Goal: Find specific page/section: Find specific page/section

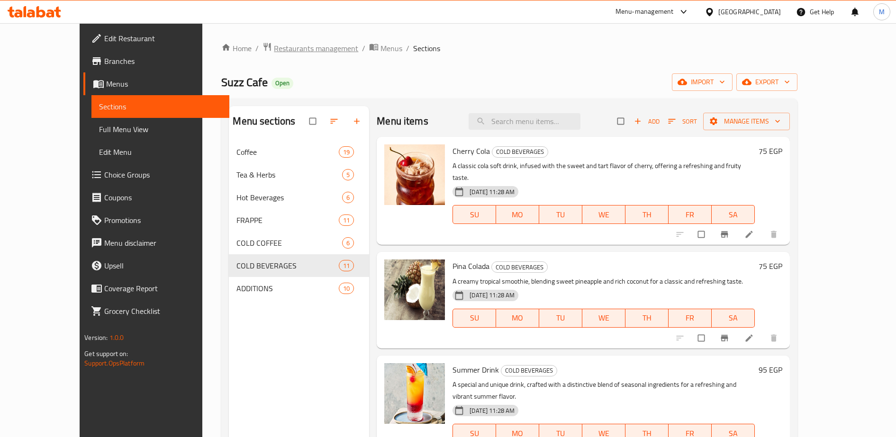
click at [274, 49] on span "Restaurants management" at bounding box center [316, 48] width 84 height 11
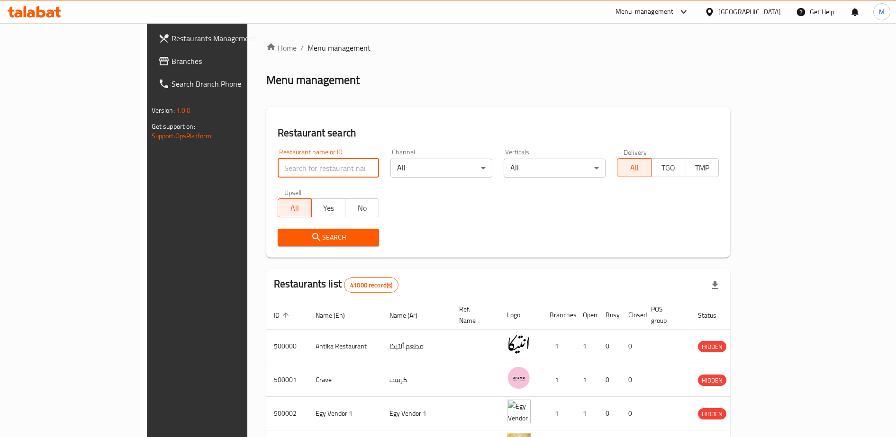
click at [278, 171] on input "search" at bounding box center [329, 168] width 102 height 19
type input "k"
type input "كرياكو"
click button "Search" at bounding box center [329, 238] width 102 height 18
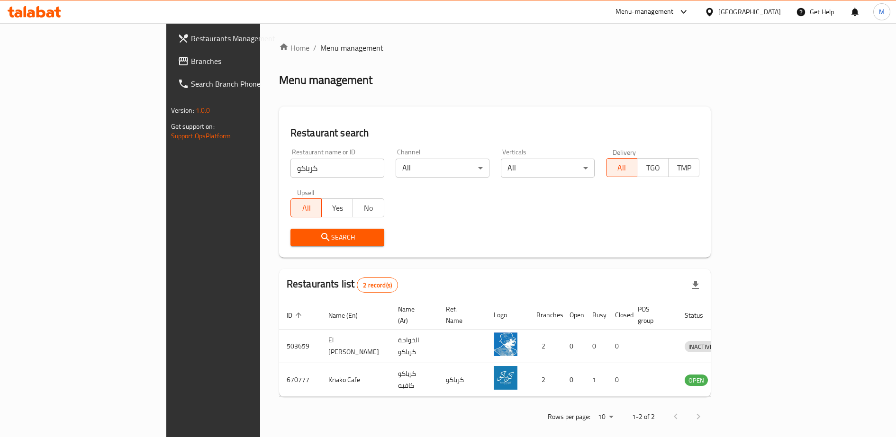
click at [674, 9] on div "Menu-management" at bounding box center [644, 11] width 58 height 11
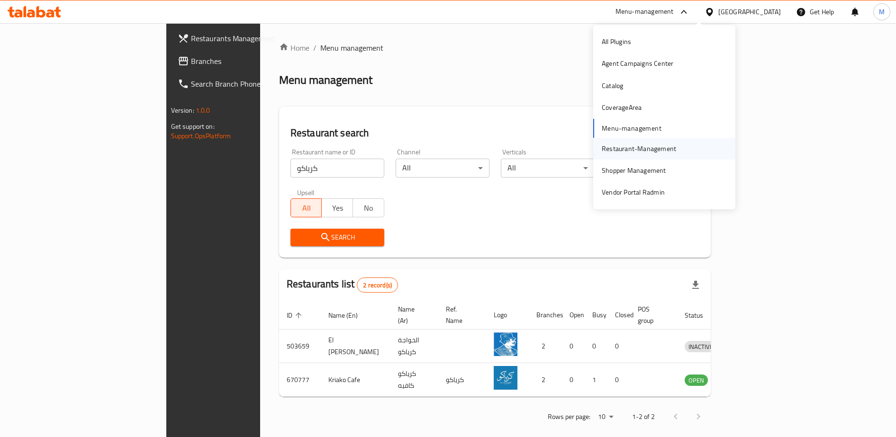
click at [630, 148] on div "Restaurant-Management" at bounding box center [639, 149] width 74 height 10
